Goal: Use online tool/utility: Use online tool/utility

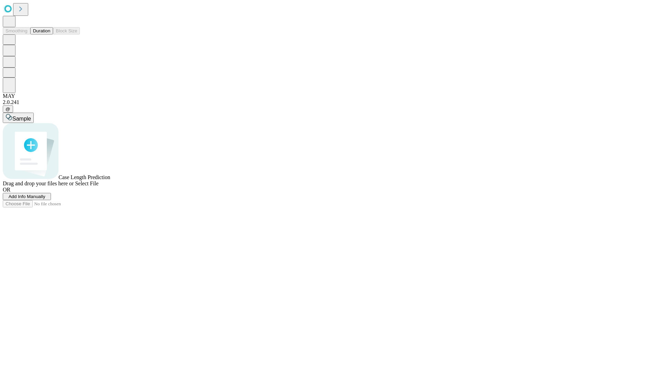
click at [50, 34] on button "Duration" at bounding box center [41, 30] width 23 height 7
click at [98, 186] on span "Select File" at bounding box center [86, 183] width 23 height 6
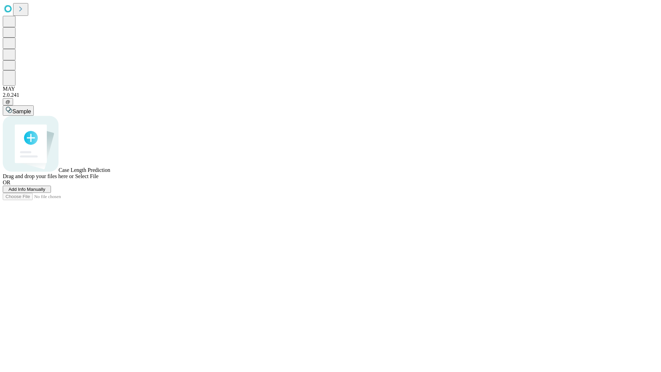
click at [98, 179] on span "Select File" at bounding box center [86, 176] width 23 height 6
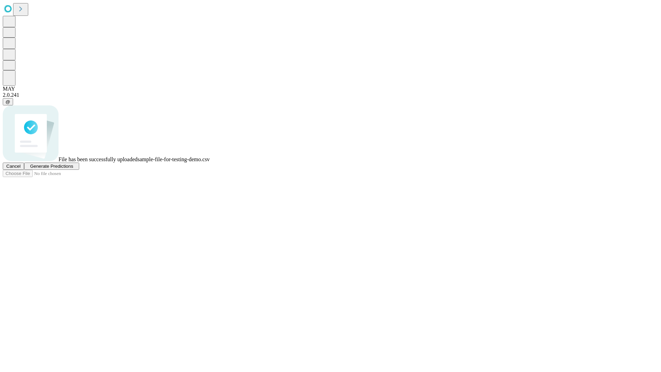
click at [73, 169] on span "Generate Predictions" at bounding box center [51, 165] width 43 height 5
